Goal: Communication & Community: Answer question/provide support

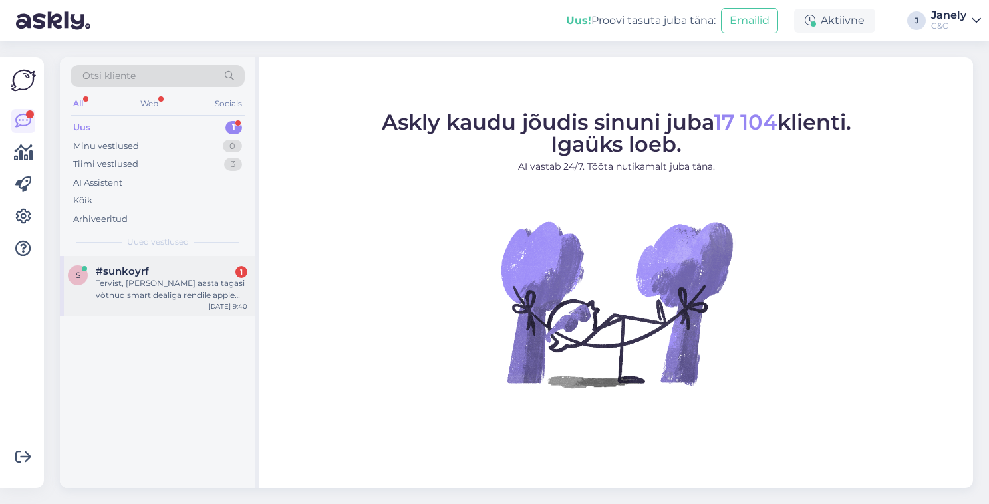
click at [233, 299] on div "Tervist, [PERSON_NAME] aasta tagasi võtnud smart dealiga rendile apple watchi, …" at bounding box center [172, 289] width 152 height 24
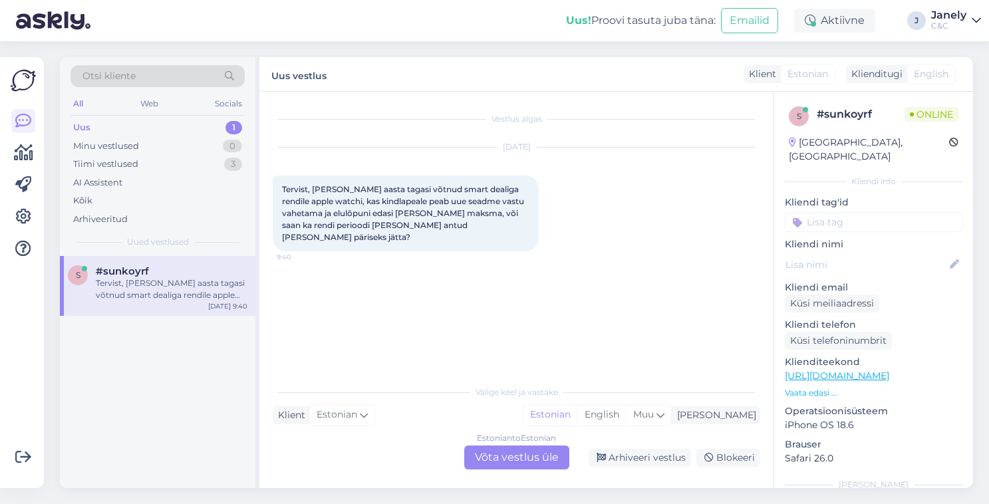
click at [199, 20] on div "Uus! Proovi tasuta [PERSON_NAME]: Emailid Aktiivne J Janely C&C" at bounding box center [494, 20] width 989 height 41
click at [283, 37] on div "Uus! Proovi tasuta [PERSON_NAME]: Emailid Aktiivne J Janely C&C" at bounding box center [494, 20] width 989 height 41
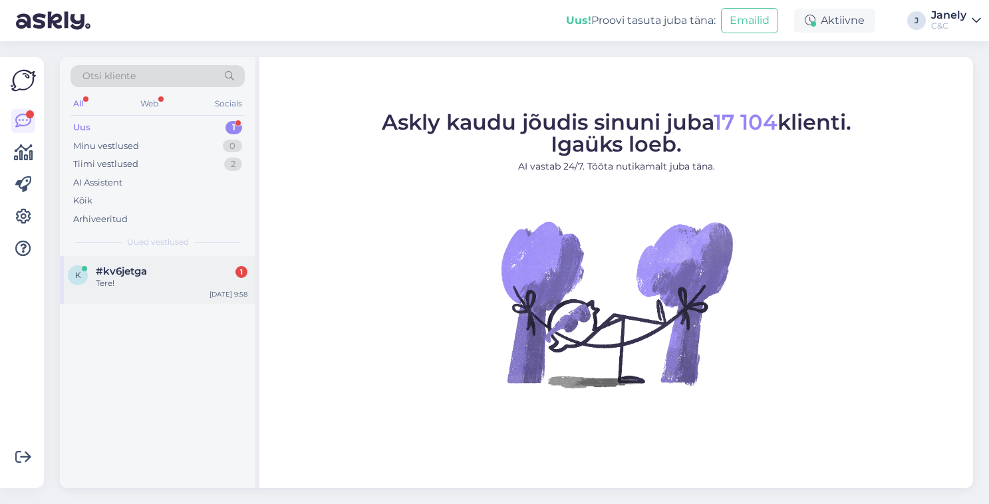
click at [203, 285] on div "Tere!" at bounding box center [172, 283] width 152 height 12
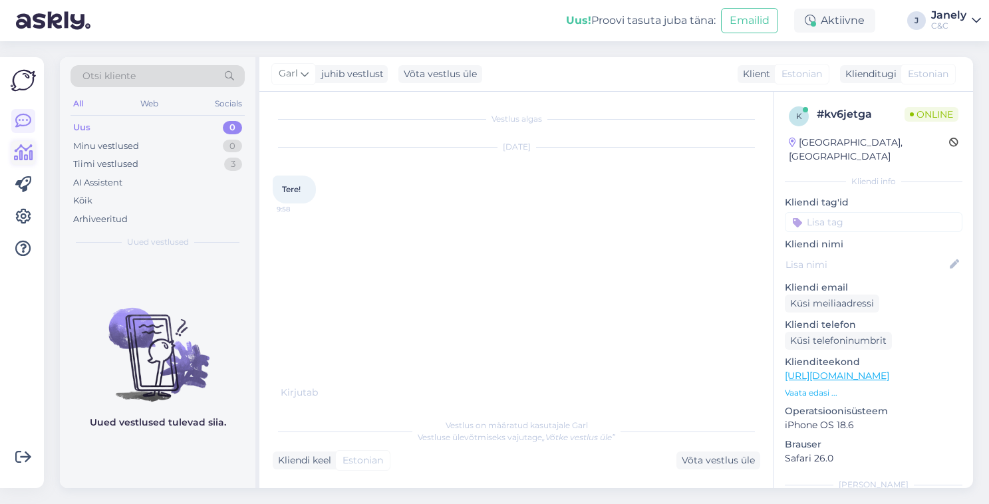
click at [21, 162] on link at bounding box center [23, 153] width 24 height 24
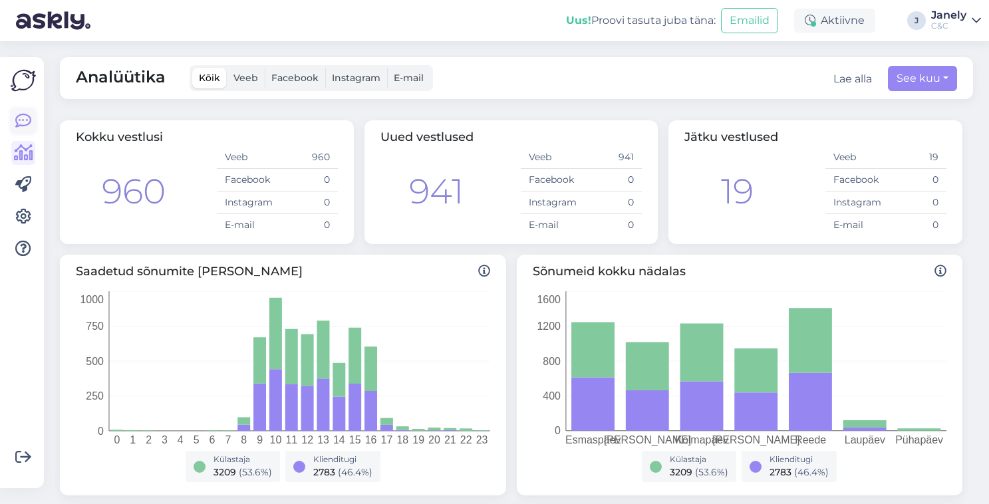
click at [29, 118] on icon at bounding box center [23, 121] width 16 height 16
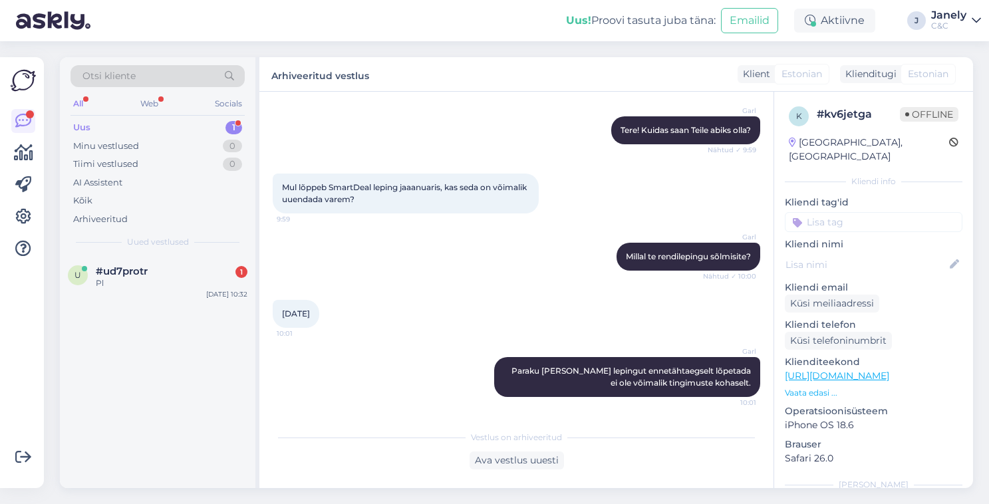
scroll to position [116, 0]
click at [193, 285] on div "Pl" at bounding box center [172, 283] width 152 height 12
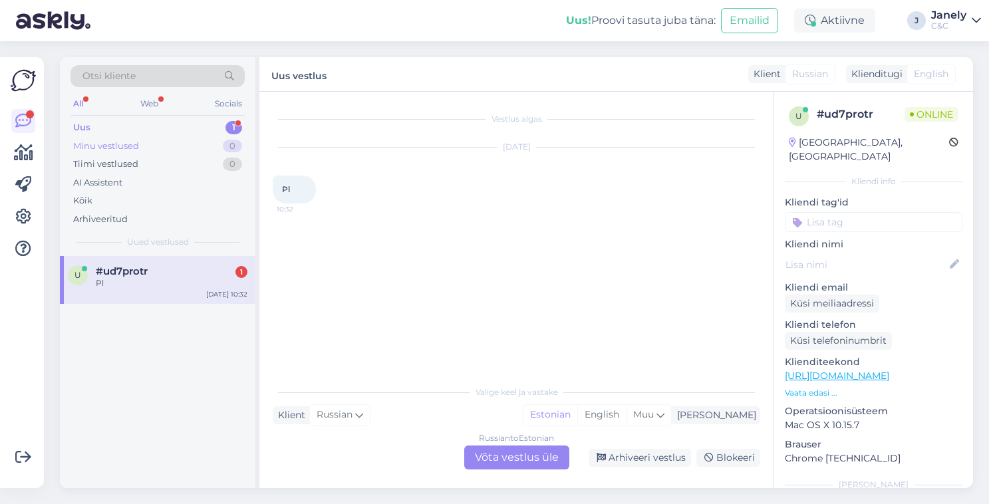
click at [162, 140] on div "Minu vestlused 0" at bounding box center [157, 146] width 174 height 19
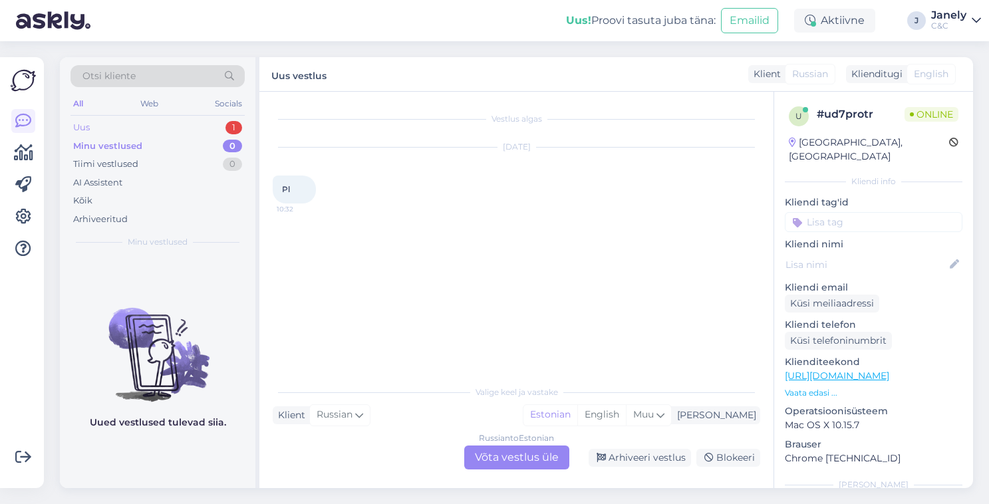
click at [164, 122] on div "Uus 1" at bounding box center [157, 127] width 174 height 19
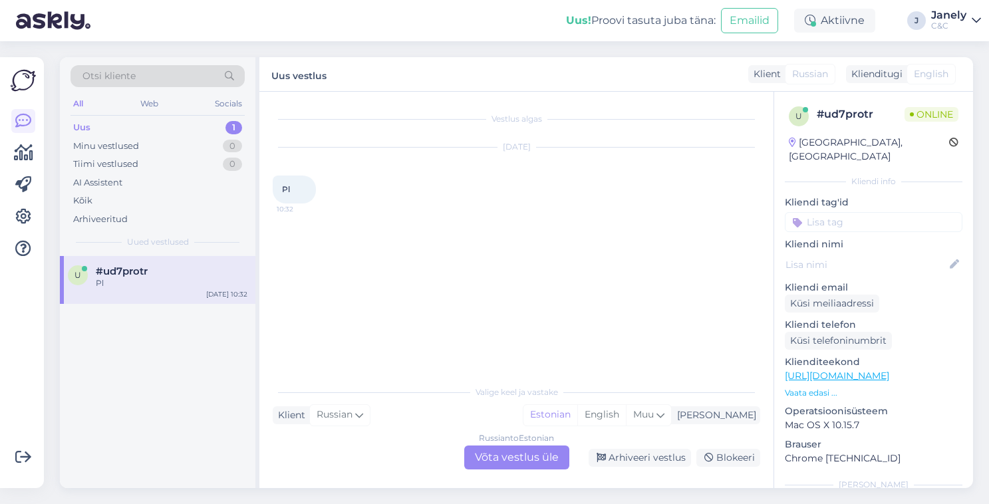
click at [197, 405] on div "u #ud7protr Pl Sep 26 10:32" at bounding box center [157, 372] width 195 height 232
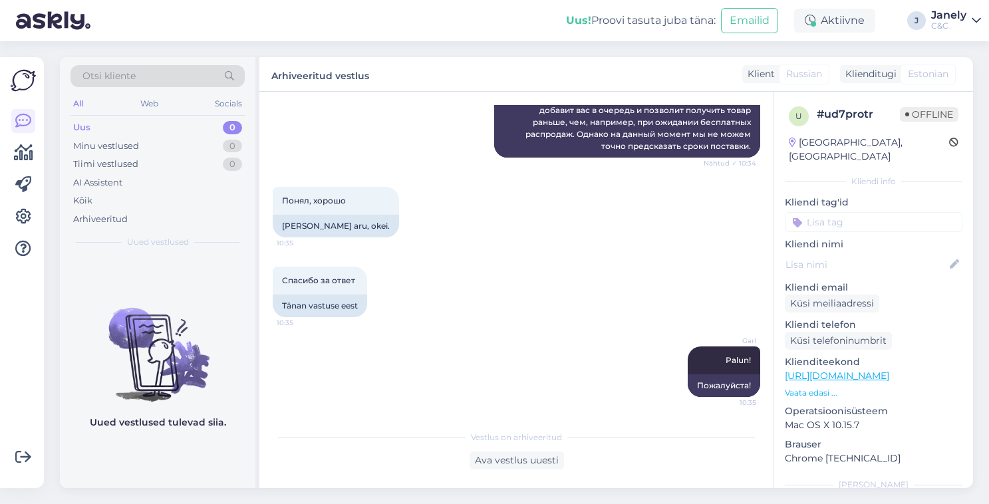
scroll to position [455, 0]
